Goal: Information Seeking & Learning: Learn about a topic

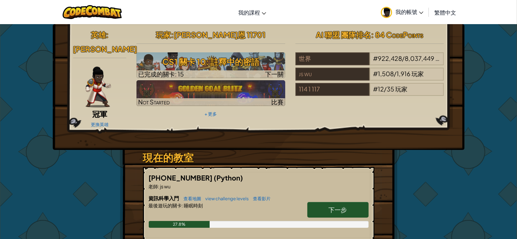
click at [324, 202] on link "下一步" at bounding box center [337, 210] width 61 height 16
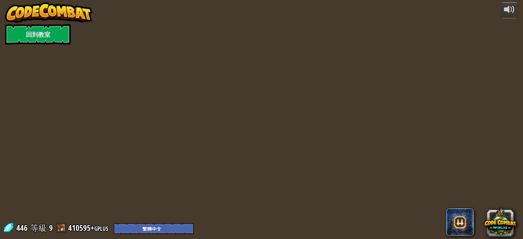
select select "zh-HANT"
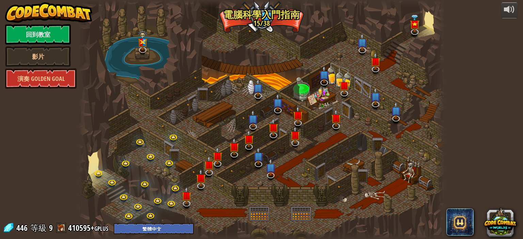
select select "zh-HANT"
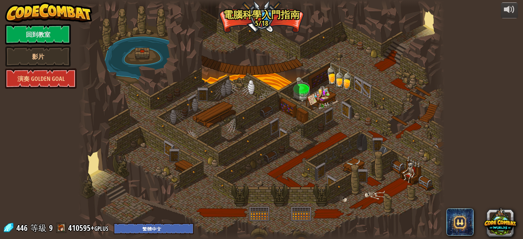
select select "zh-HANT"
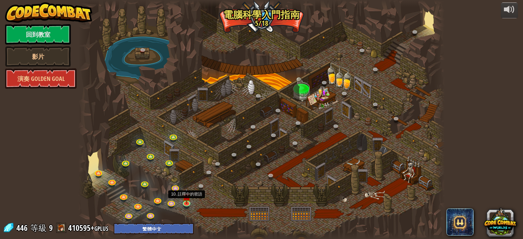
click at [187, 198] on img at bounding box center [186, 196] width 9 height 15
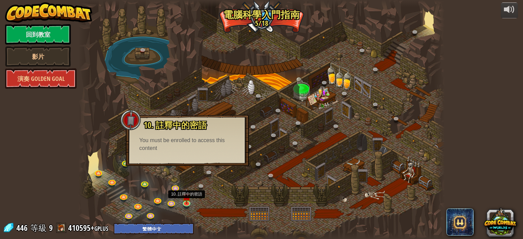
click at [187, 198] on img at bounding box center [186, 196] width 9 height 15
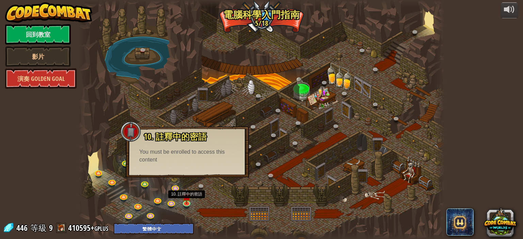
click at [187, 198] on img at bounding box center [186, 196] width 9 height 15
click at [231, 200] on div at bounding box center [261, 119] width 366 height 239
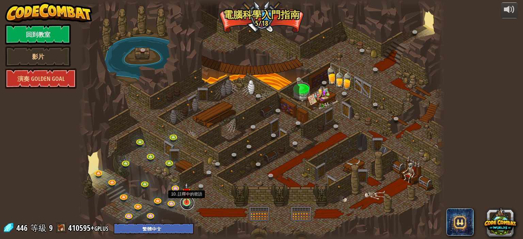
click at [186, 204] on link at bounding box center [187, 203] width 14 height 14
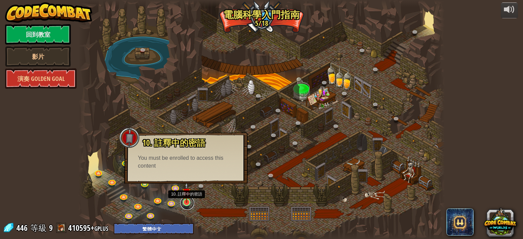
click at [192, 203] on link at bounding box center [187, 203] width 14 height 14
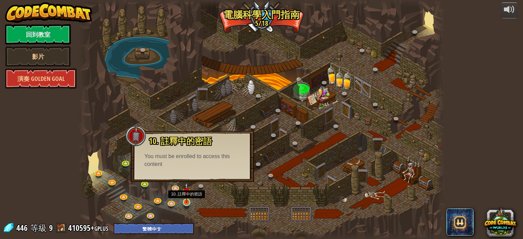
click at [188, 203] on img at bounding box center [186, 192] width 9 height 20
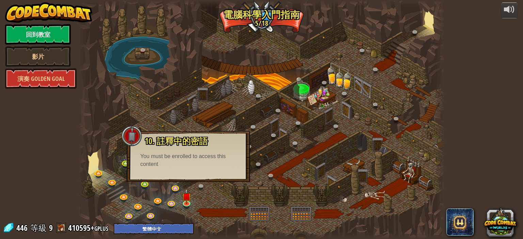
click at [214, 202] on div at bounding box center [261, 119] width 366 height 239
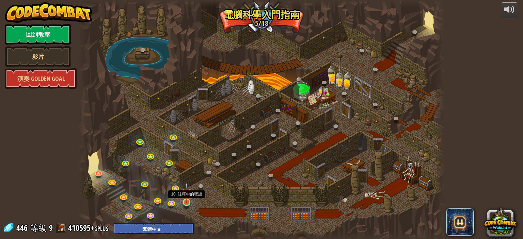
click at [189, 203] on img at bounding box center [186, 192] width 9 height 20
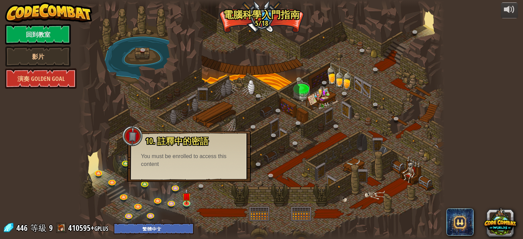
click at [200, 162] on div "You must be enrolled to access this content" at bounding box center [189, 161] width 96 height 16
click at [183, 205] on link at bounding box center [187, 203] width 14 height 14
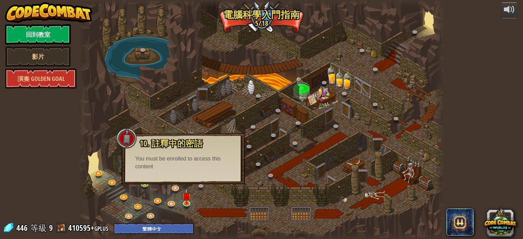
click at [227, 205] on div at bounding box center [261, 119] width 366 height 239
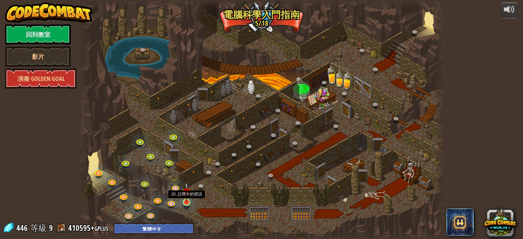
click at [187, 201] on img at bounding box center [186, 192] width 9 height 20
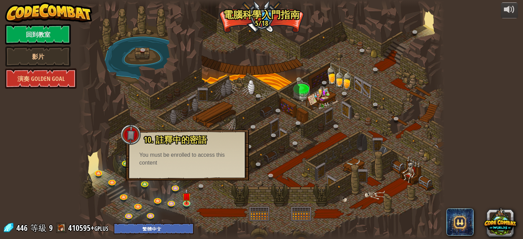
click at [196, 190] on div at bounding box center [261, 119] width 366 height 239
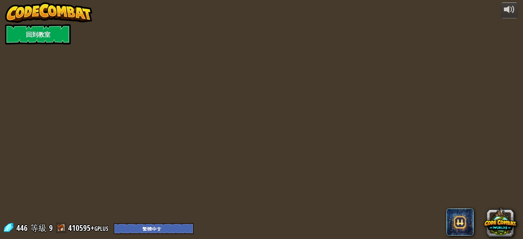
select select "zh-HANT"
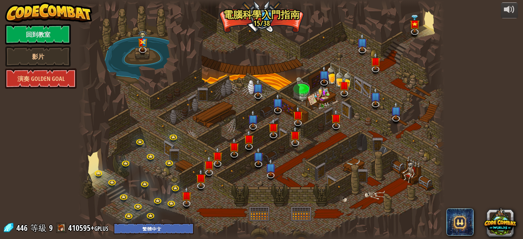
select select "zh-HANT"
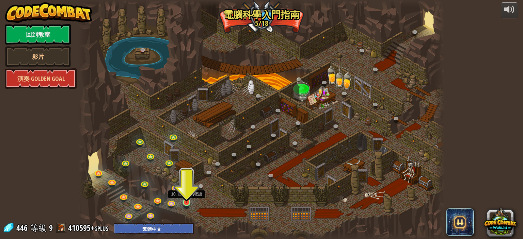
drag, startPoint x: 184, startPoint y: 201, endPoint x: 185, endPoint y: 196, distance: 4.5
click at [184, 200] on img at bounding box center [186, 192] width 9 height 20
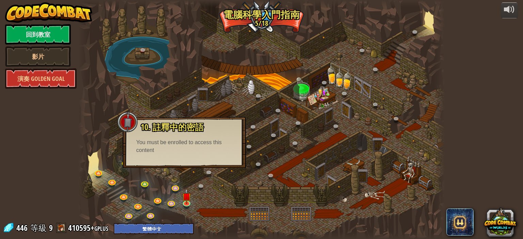
click at [181, 164] on div "10. 註釋中的密語 你和這位著名巫師被困在監牢中！說出密碼尋求巫師的幫助。 You must be enrolled to access this cont…" at bounding box center [184, 142] width 123 height 51
click at [184, 203] on link at bounding box center [187, 203] width 14 height 14
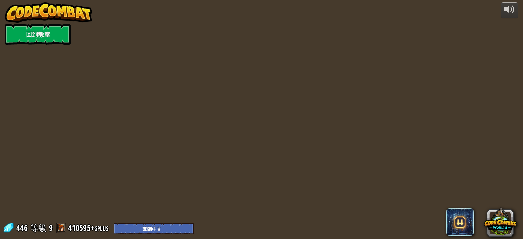
select select "zh-HANT"
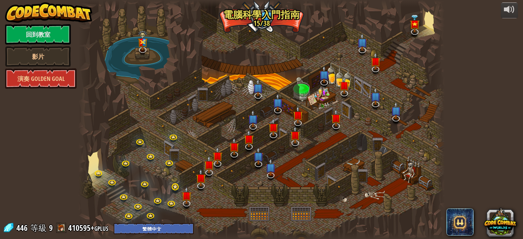
select select "zh-HANT"
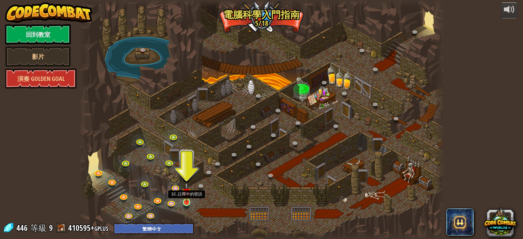
drag, startPoint x: 184, startPoint y: 199, endPoint x: 180, endPoint y: 188, distance: 12.3
click at [184, 198] on img at bounding box center [186, 192] width 9 height 20
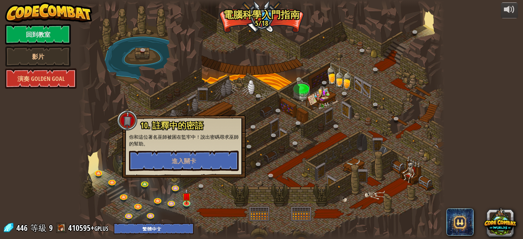
click at [169, 163] on div "10. 註釋中的密語 你和這位著名巫師被困在監牢中！說出密碼尋求巫師的幫助。 進入關卡" at bounding box center [183, 146] width 123 height 63
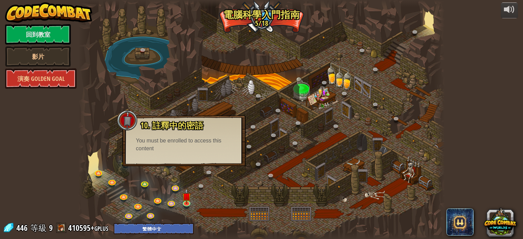
click at [168, 163] on div "10. 註釋中的密語 你和這位著名巫師被困在監牢中！說出密碼尋求巫師的幫助。 You must be enrolled to access this cont…" at bounding box center [183, 140] width 123 height 51
click at [208, 202] on div at bounding box center [261, 119] width 366 height 239
